Goal: Check status: Check status

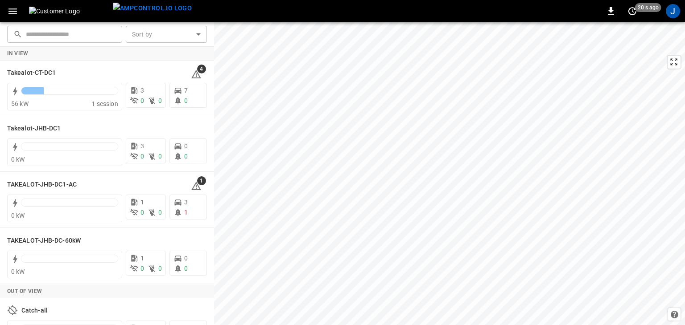
click at [9, 12] on icon "button" at bounding box center [12, 11] width 11 height 11
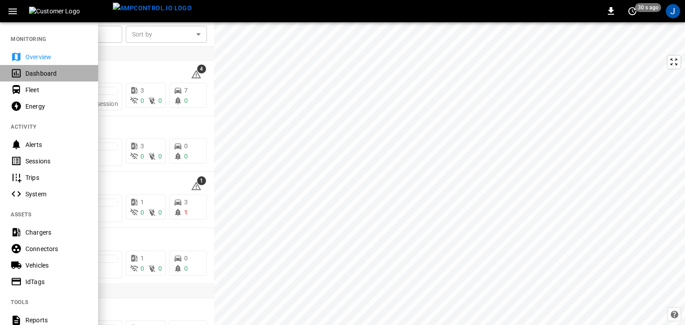
click at [41, 74] on div "Dashboard" at bounding box center [56, 73] width 62 height 9
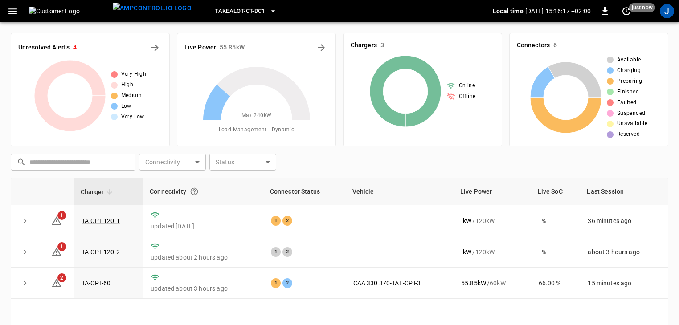
click at [8, 11] on icon "button" at bounding box center [12, 11] width 8 height 6
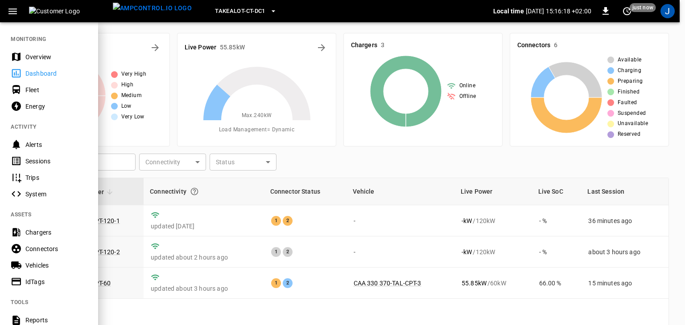
click at [40, 57] on div "Overview" at bounding box center [56, 57] width 62 height 9
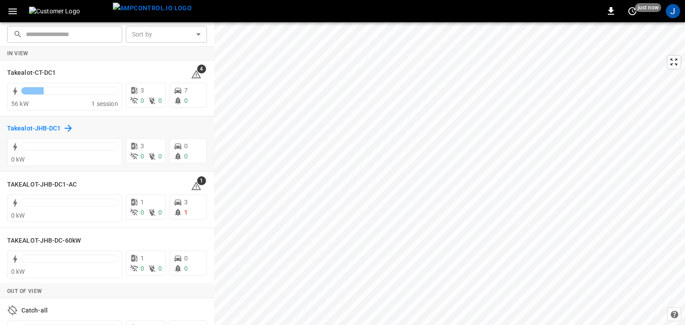
click at [53, 126] on h6 "Takealot-JHB-DC1" at bounding box center [34, 129] width 54 height 10
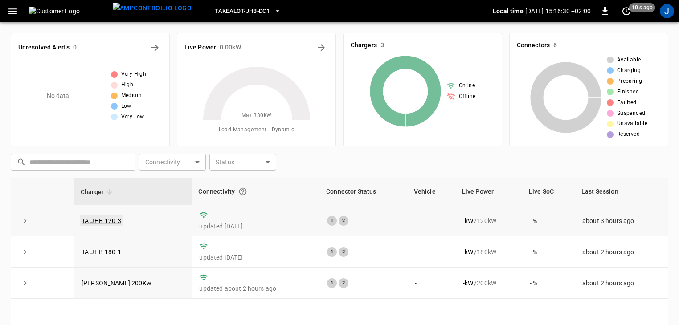
click at [105, 220] on link "TA-JHB-120-3" at bounding box center [101, 221] width 43 height 11
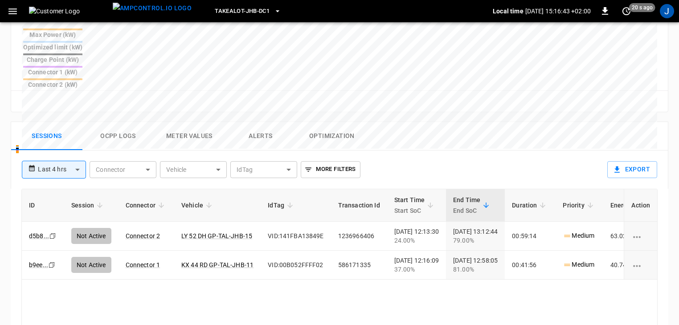
scroll to position [357, 0]
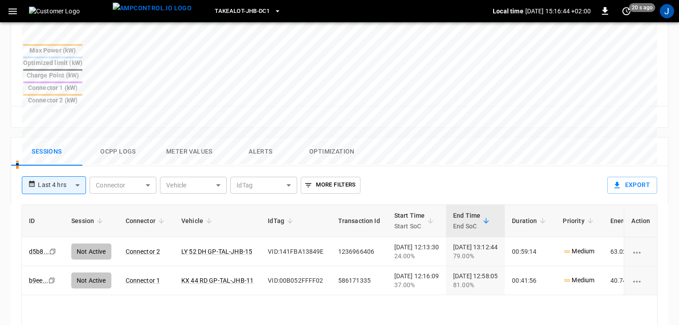
click at [124, 138] on button "Ocpp logs" at bounding box center [117, 152] width 71 height 29
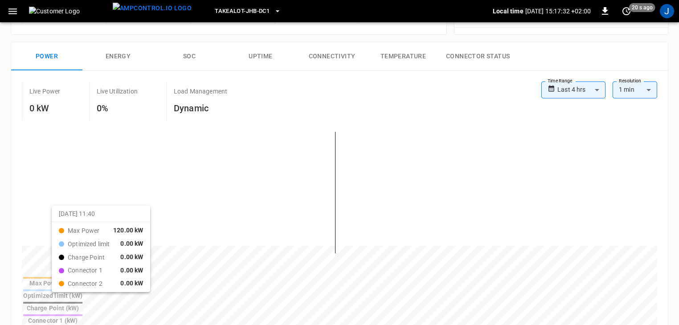
scroll to position [134, 0]
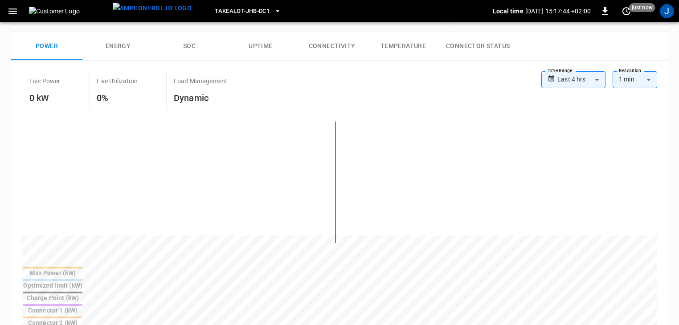
click at [260, 41] on button "Uptime" at bounding box center [260, 46] width 71 height 29
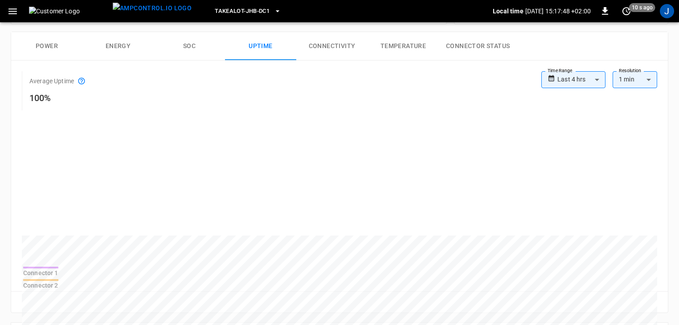
click at [574, 82] on body "**********" at bounding box center [339, 263] width 679 height 794
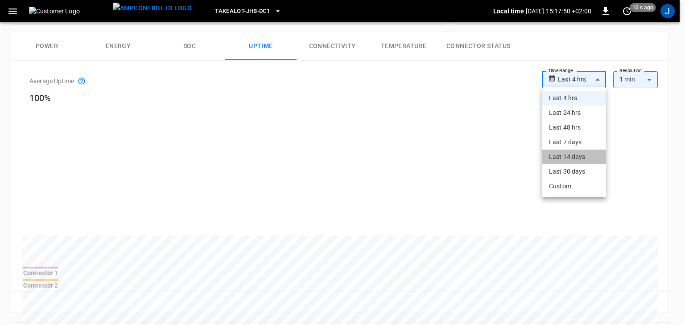
click at [579, 158] on li "Last 14 days" at bounding box center [574, 157] width 64 height 15
type input "**********"
type input "***"
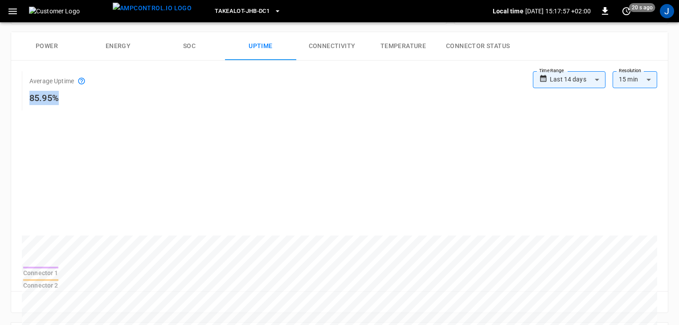
drag, startPoint x: 29, startPoint y: 98, endPoint x: 60, endPoint y: 96, distance: 30.8
click at [60, 96] on h6 "85.95%" at bounding box center [57, 98] width 56 height 14
click at [308, 44] on button "Connectivity" at bounding box center [331, 46] width 71 height 29
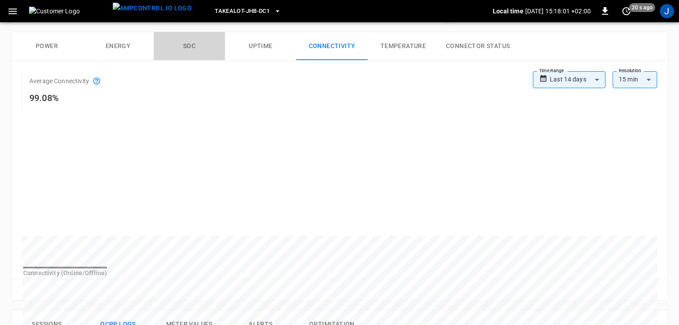
click at [191, 46] on button "SOC" at bounding box center [189, 46] width 71 height 29
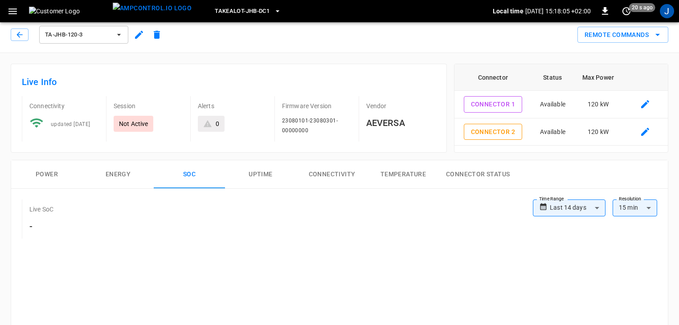
scroll to position [0, 0]
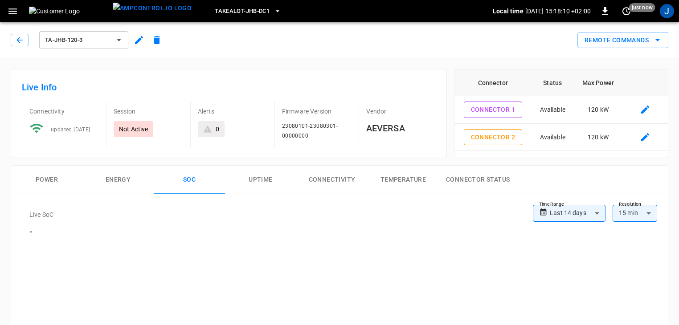
click at [53, 180] on button "Power" at bounding box center [46, 180] width 71 height 29
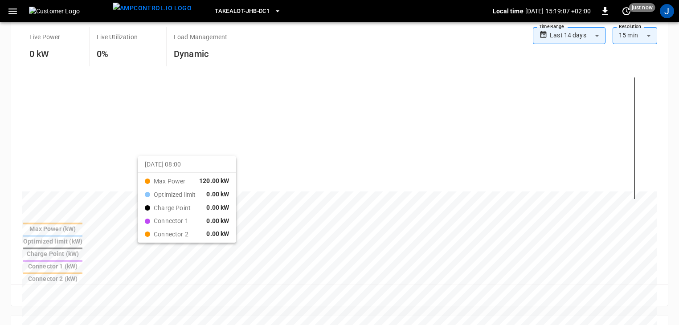
scroll to position [178, 0]
